Goal: Find contact information: Find contact information

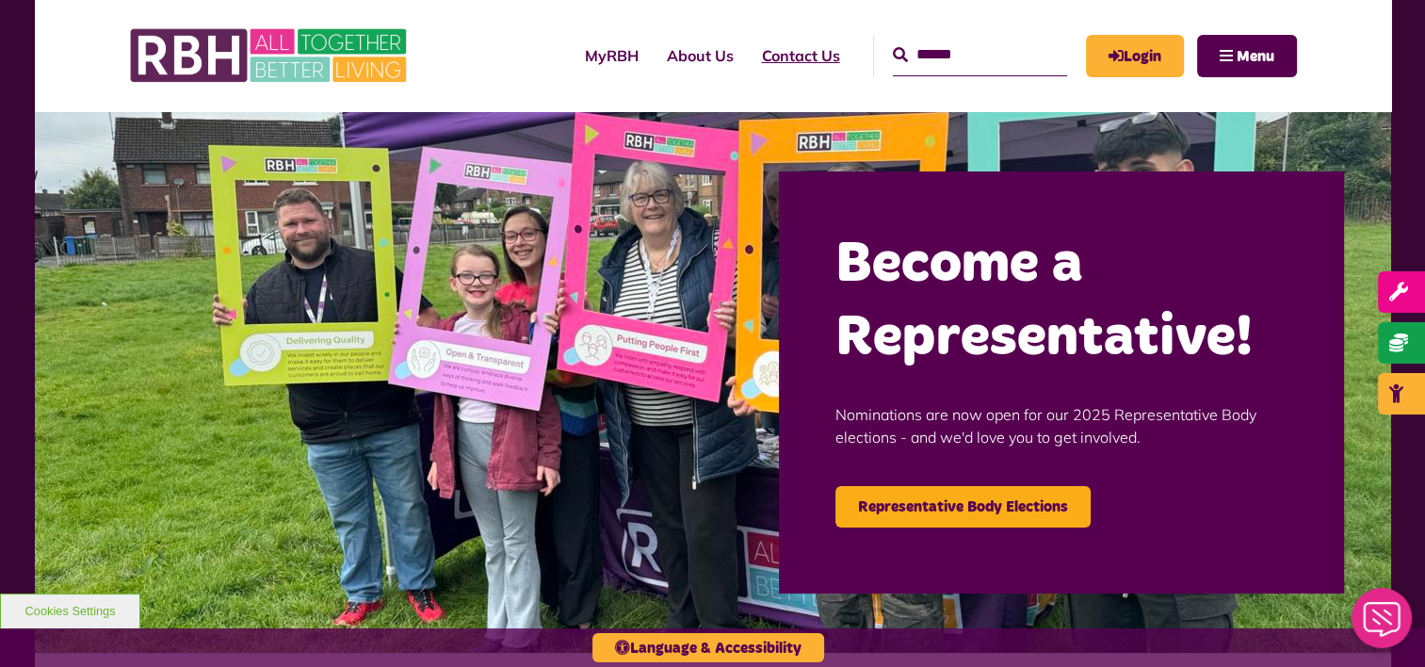
click at [761, 49] on link "Contact Us" at bounding box center [801, 55] width 106 height 51
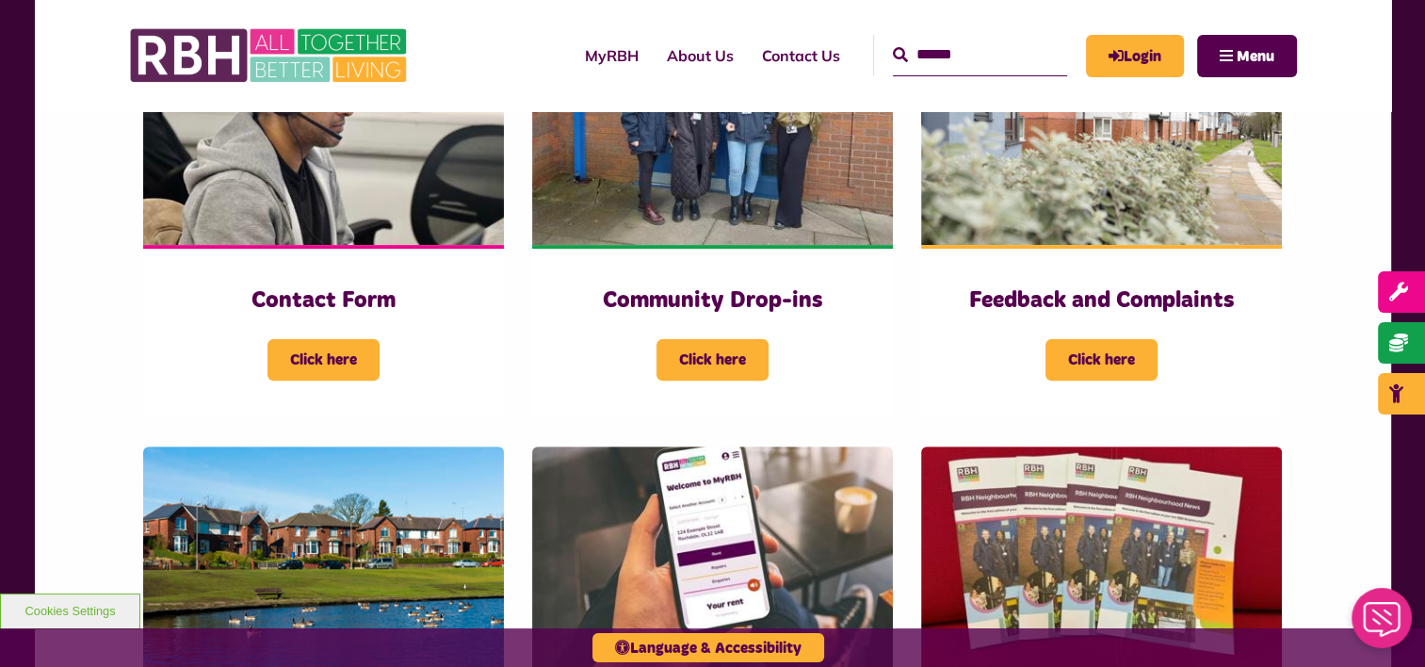
scroll to position [577, 0]
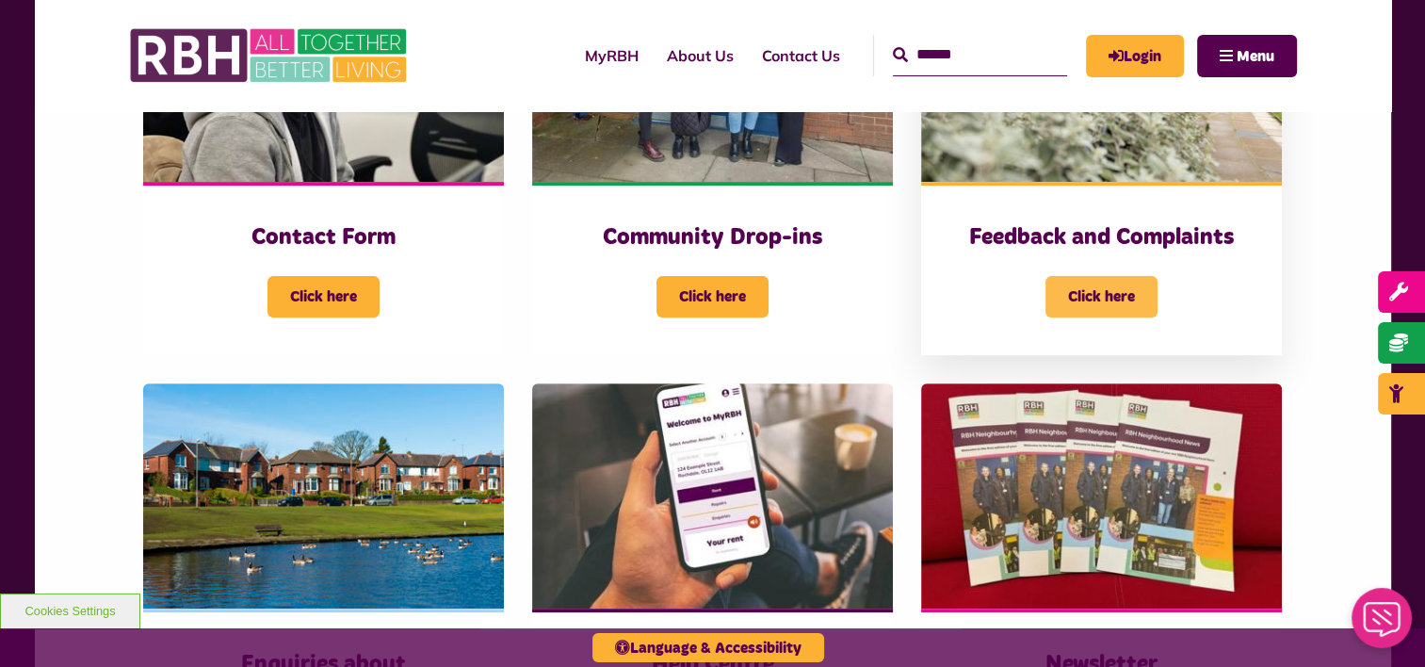
click at [1124, 301] on span "Click here" at bounding box center [1102, 296] width 112 height 41
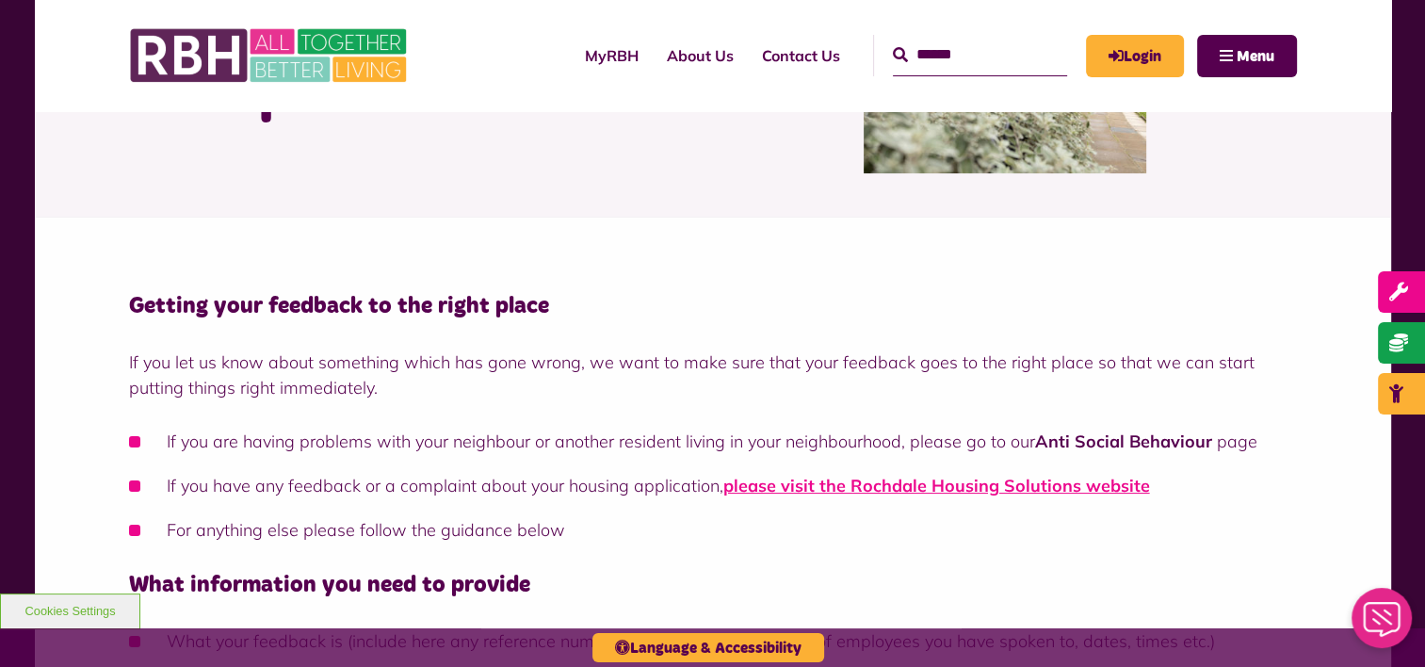
scroll to position [251, 0]
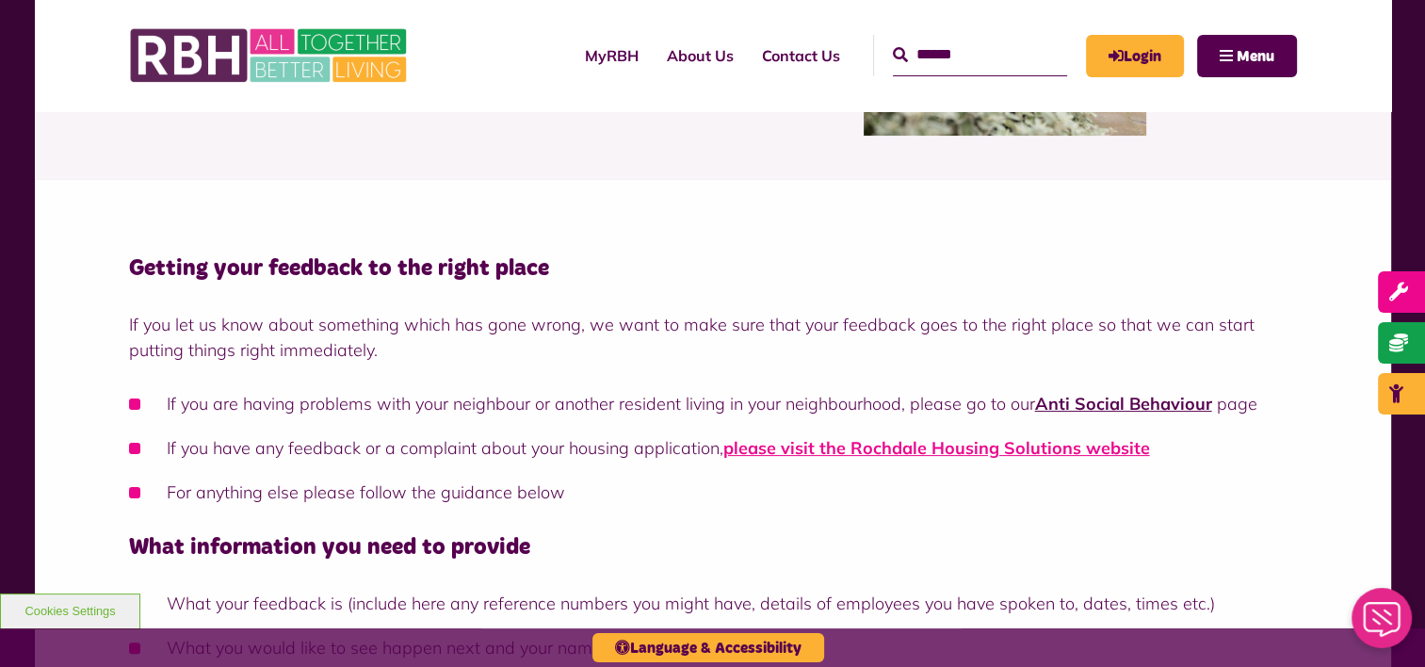
click at [1098, 410] on link "Anti Social Behaviour" at bounding box center [1123, 404] width 177 height 22
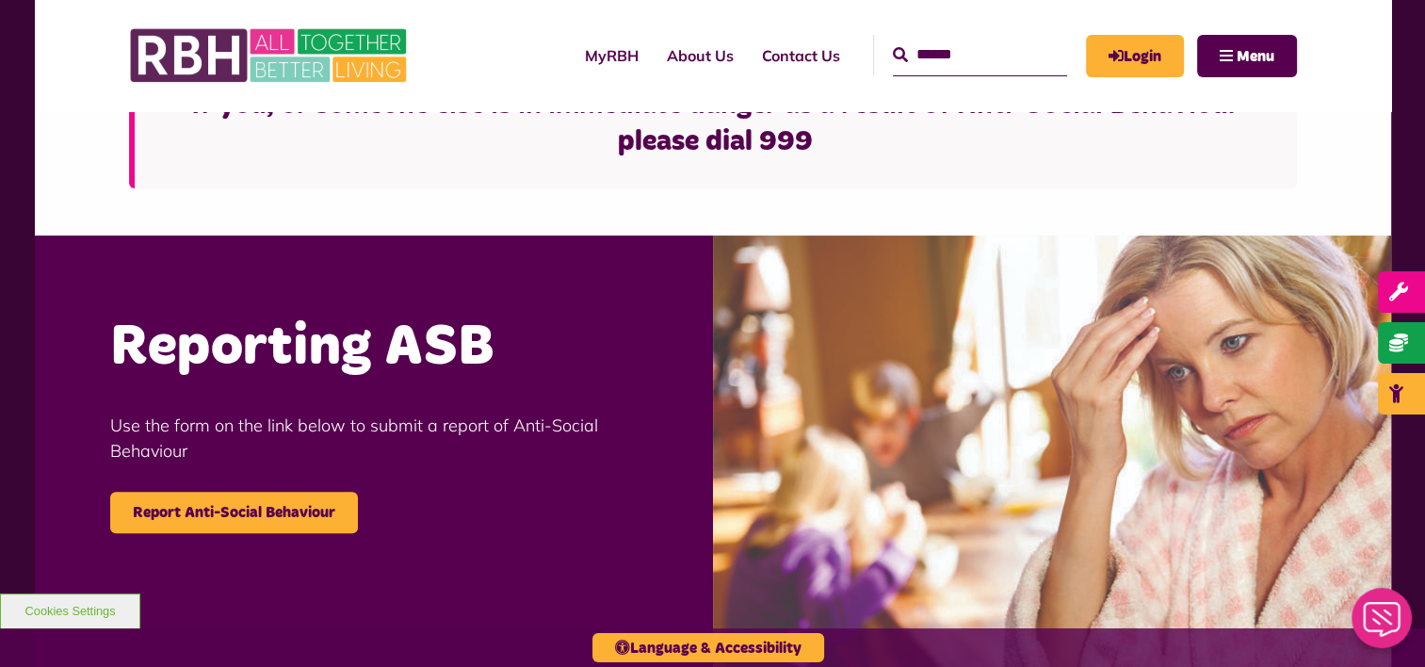
scroll to position [565, 0]
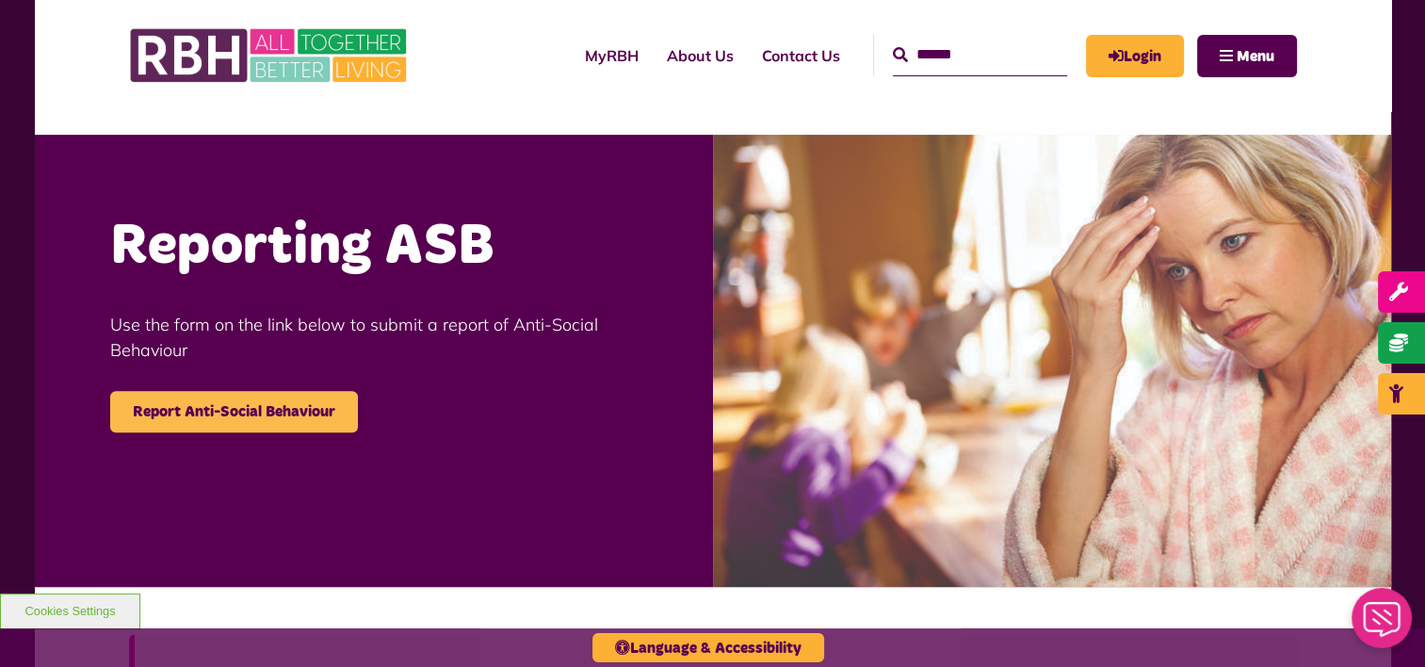
click at [301, 412] on link "Report Anti-Social Behaviour" at bounding box center [234, 411] width 248 height 41
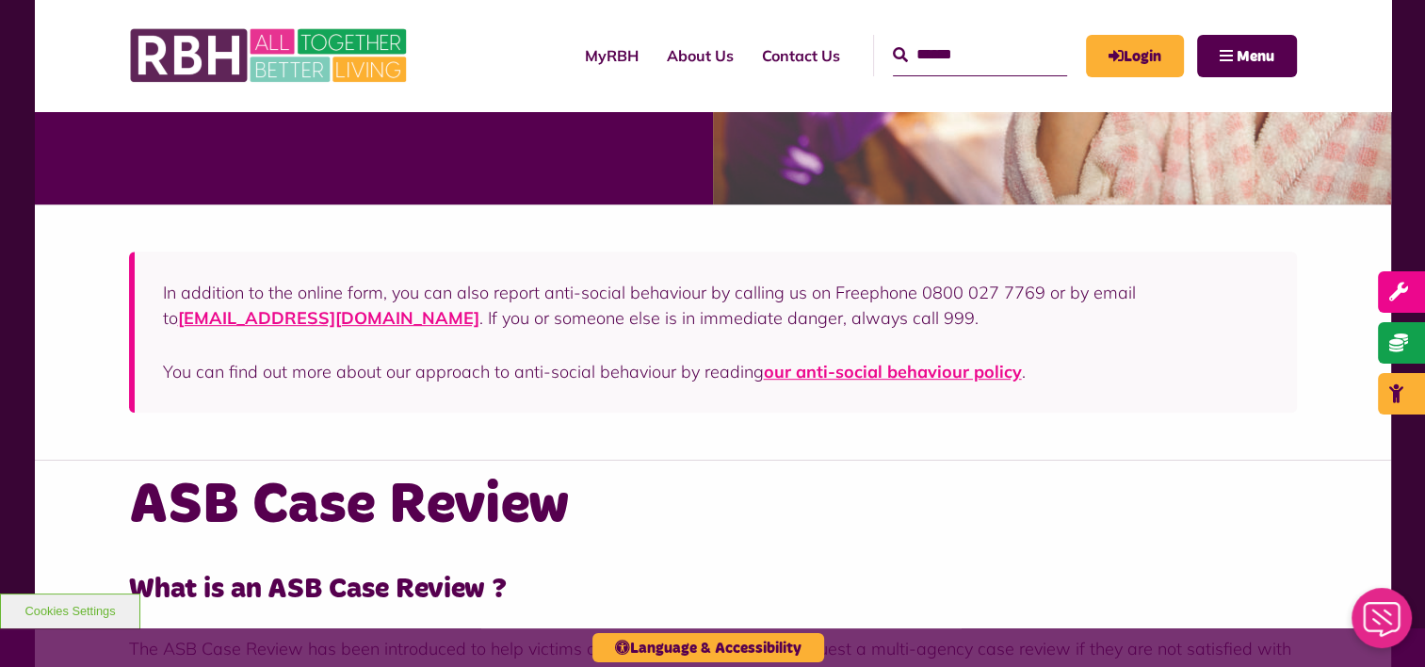
scroll to position [983, 0]
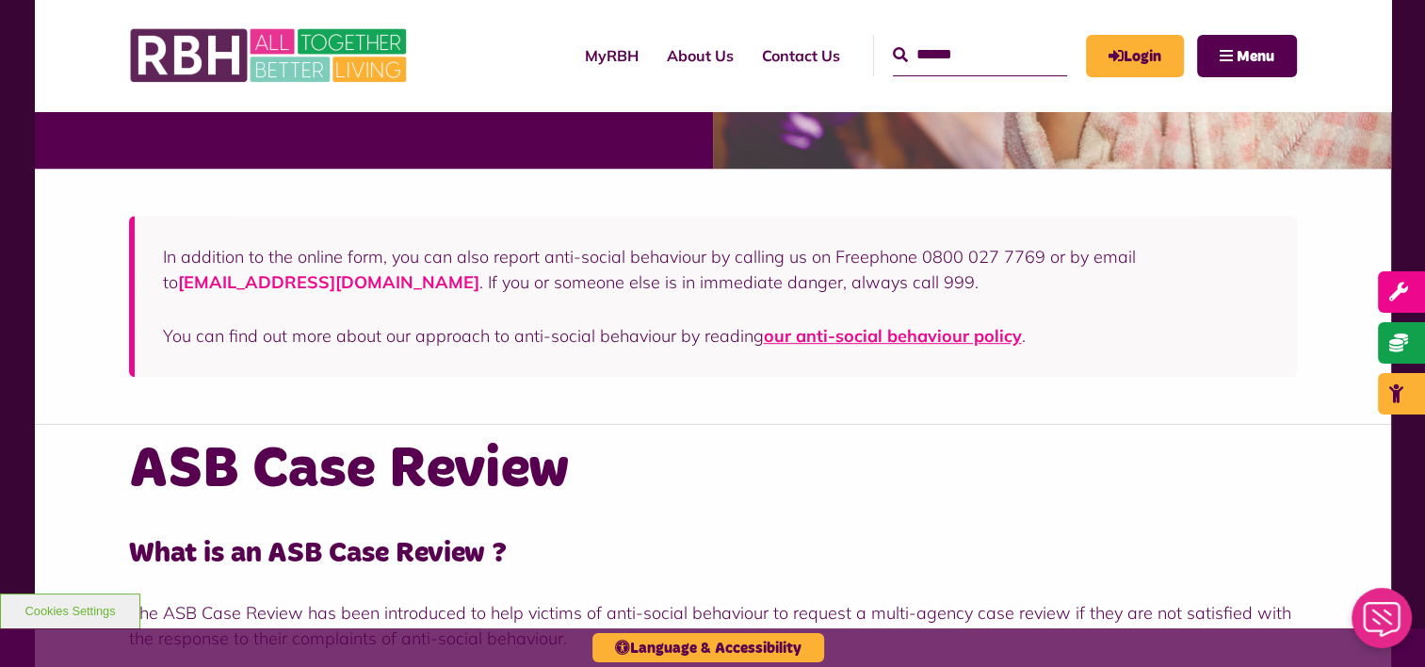
click at [268, 286] on link "customer@rbh.org.uk" at bounding box center [328, 282] width 301 height 22
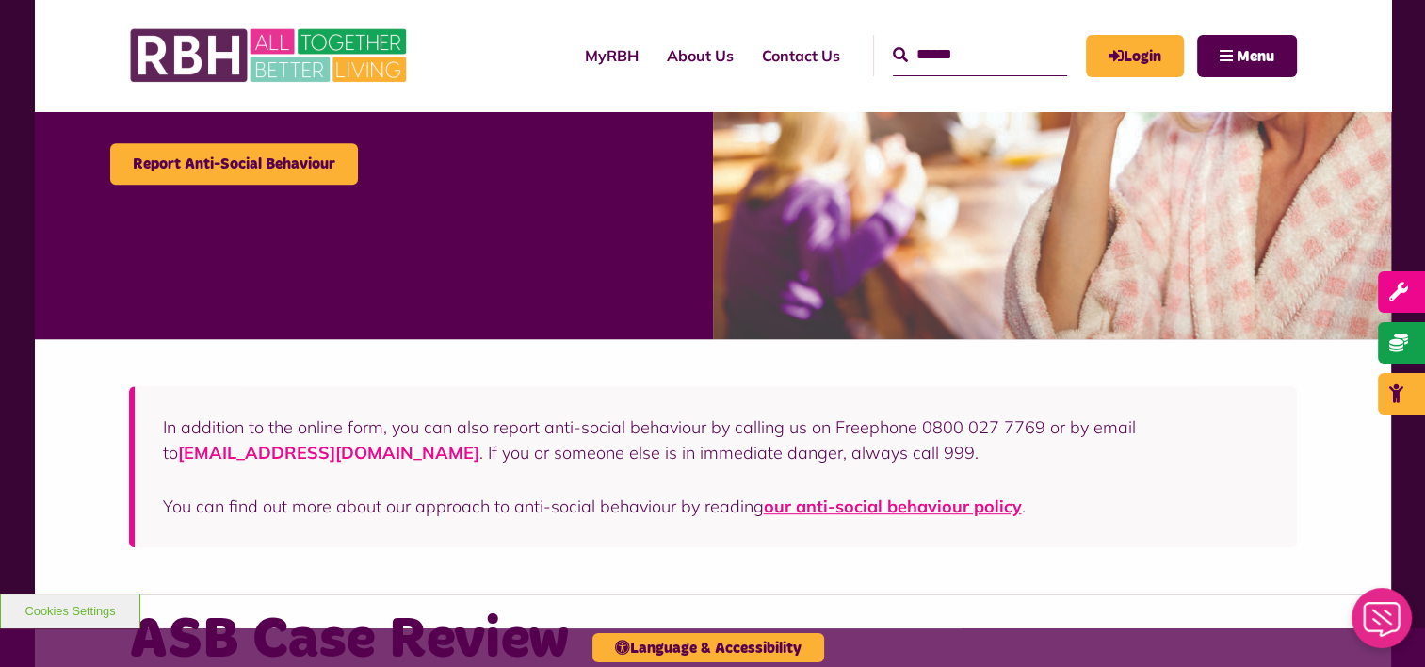
scroll to position [790, 0]
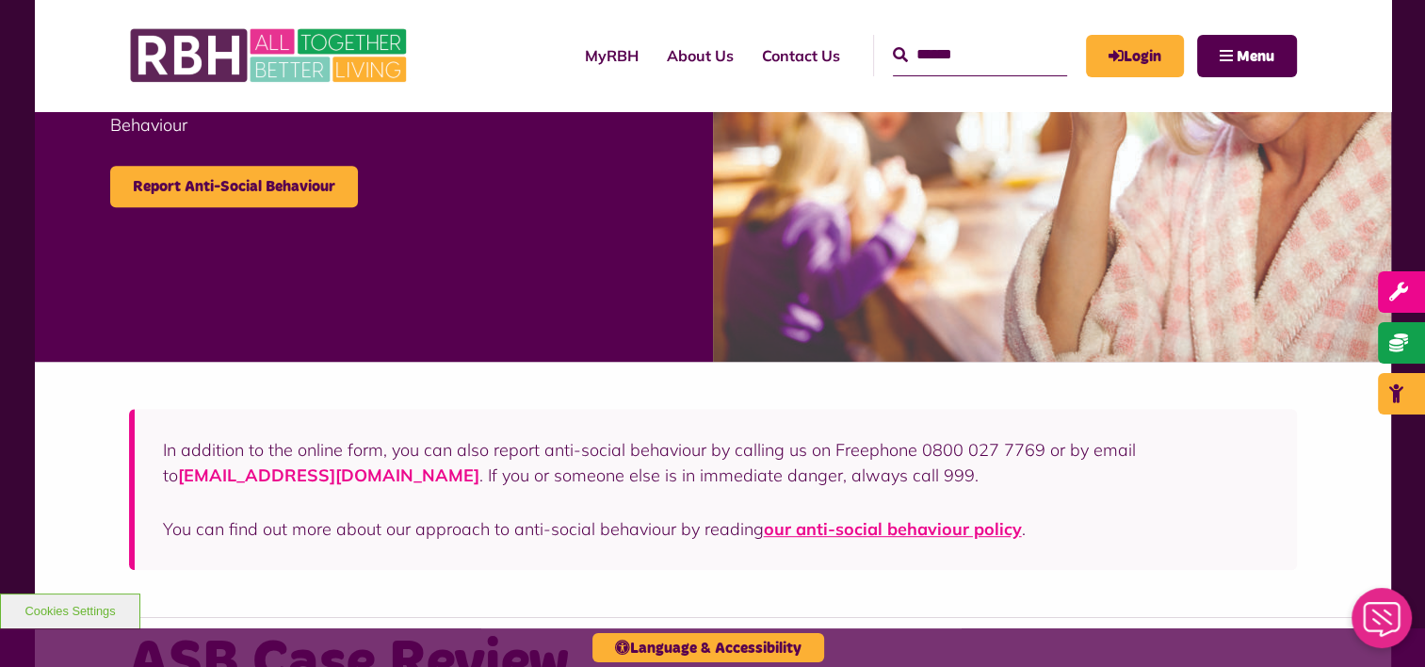
click at [234, 473] on link "customer@rbh.org.uk" at bounding box center [328, 475] width 301 height 22
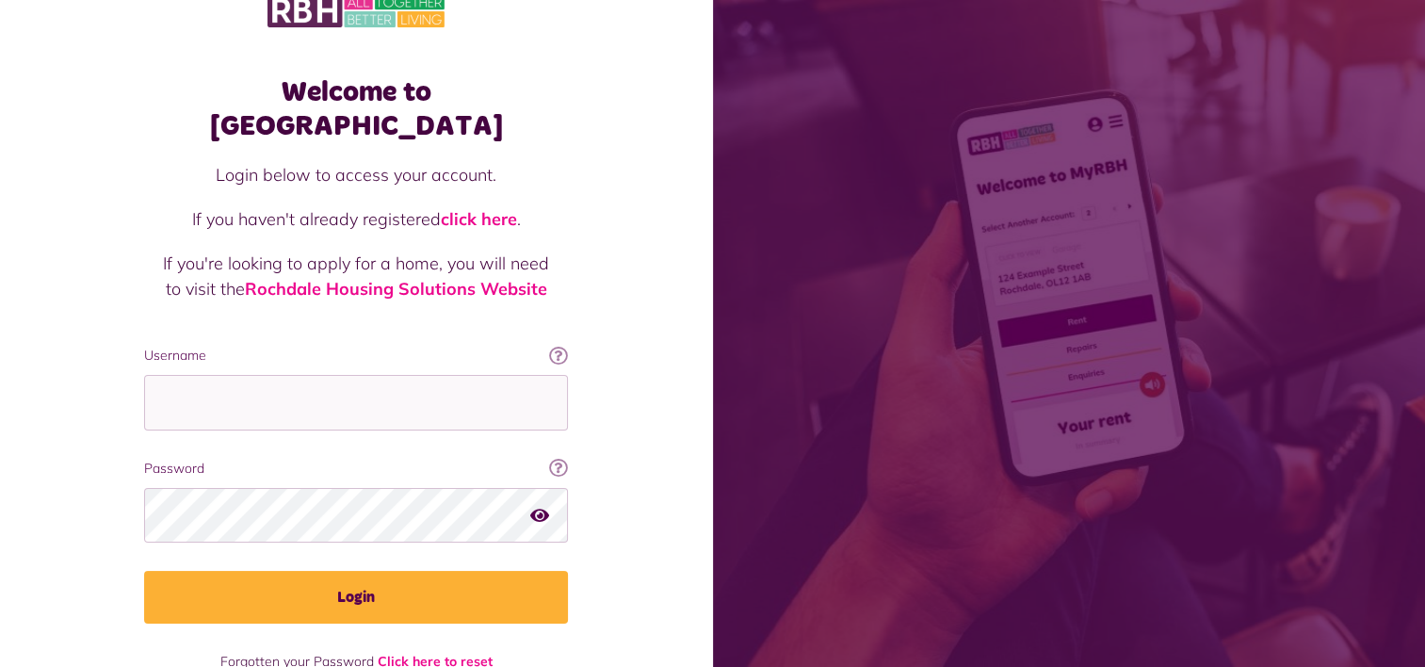
scroll to position [57, 0]
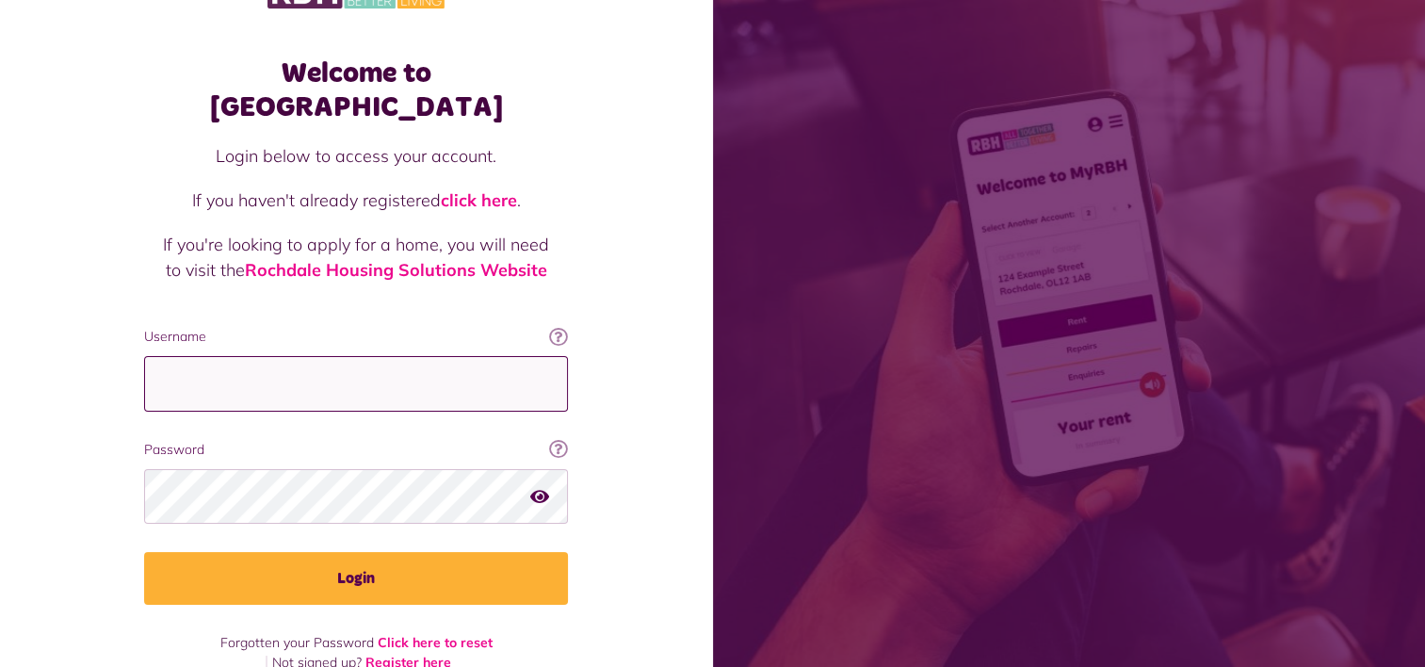
click at [333, 356] on input "Username" at bounding box center [356, 384] width 424 height 56
type input "**********"
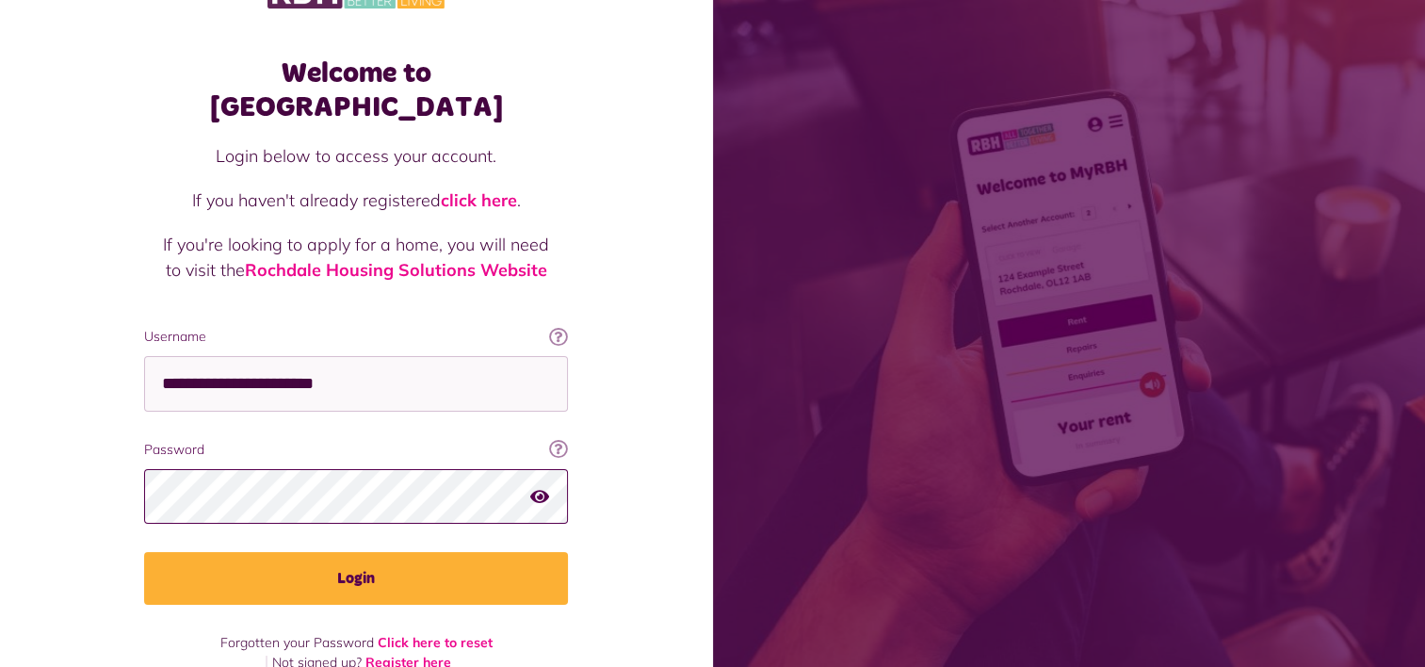
click at [144, 552] on button "Login" at bounding box center [356, 578] width 424 height 53
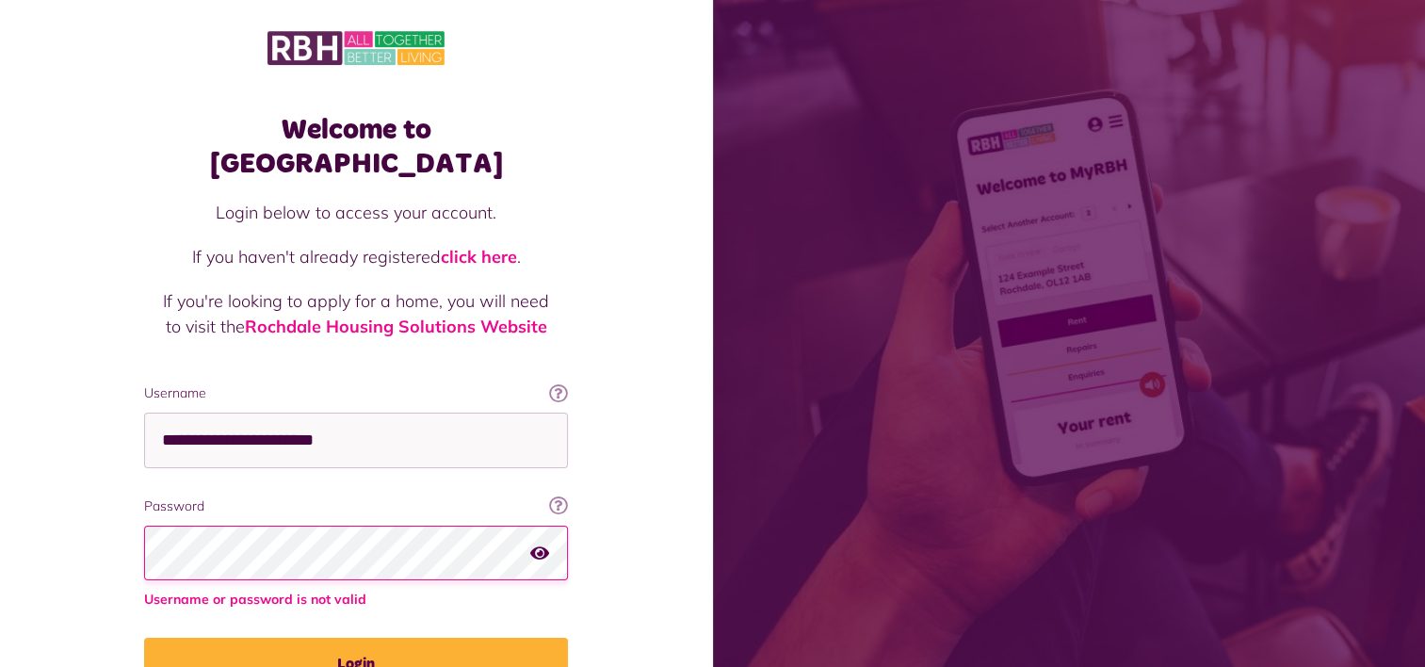
click at [144, 638] on button "Login" at bounding box center [356, 664] width 424 height 53
